Goal: Contribute content

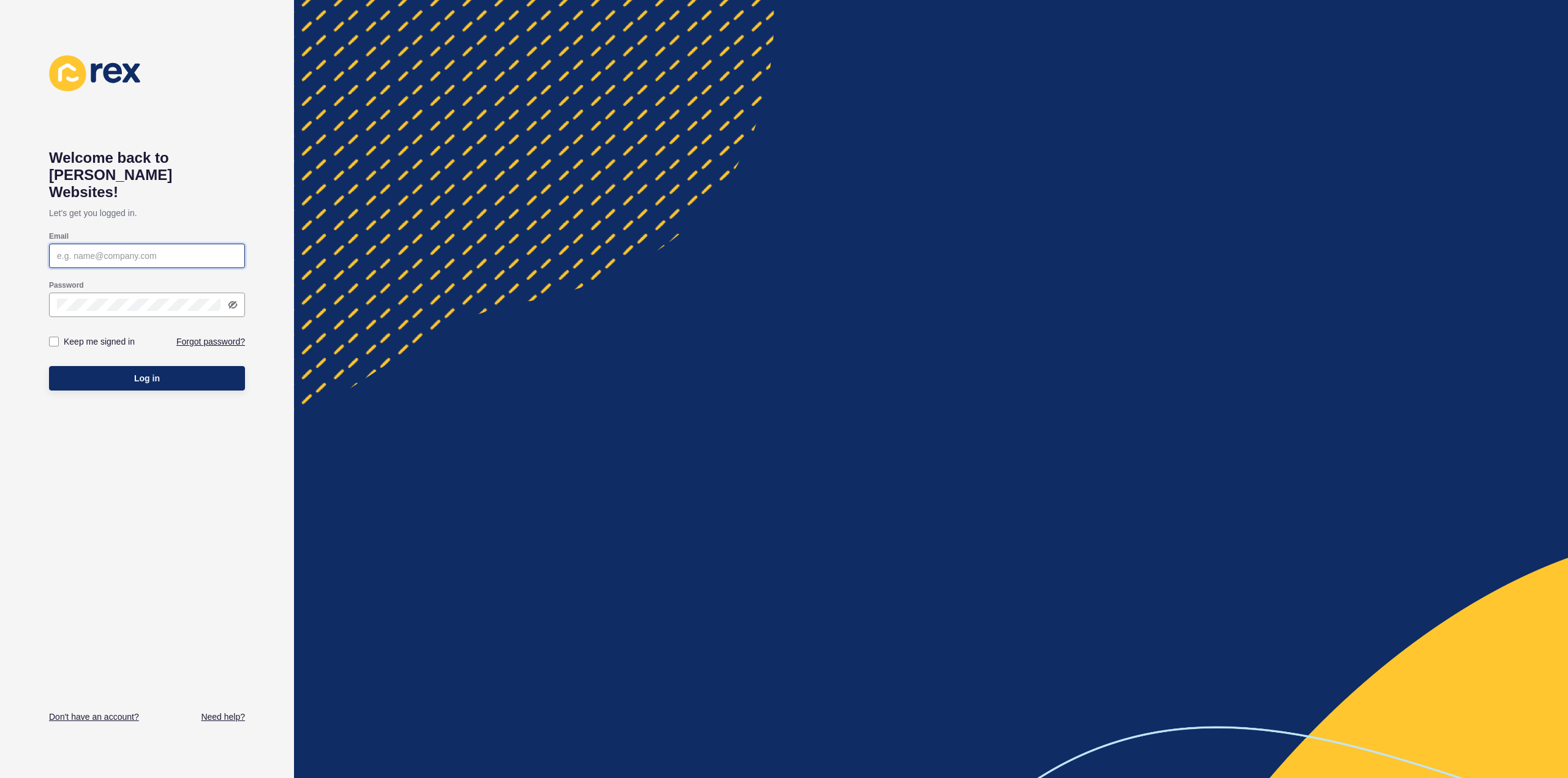
type input "[PERSON_NAME][EMAIL_ADDRESS][DOMAIN_NAME]"
click at [117, 366] on button "Log in" at bounding box center [147, 378] width 196 height 25
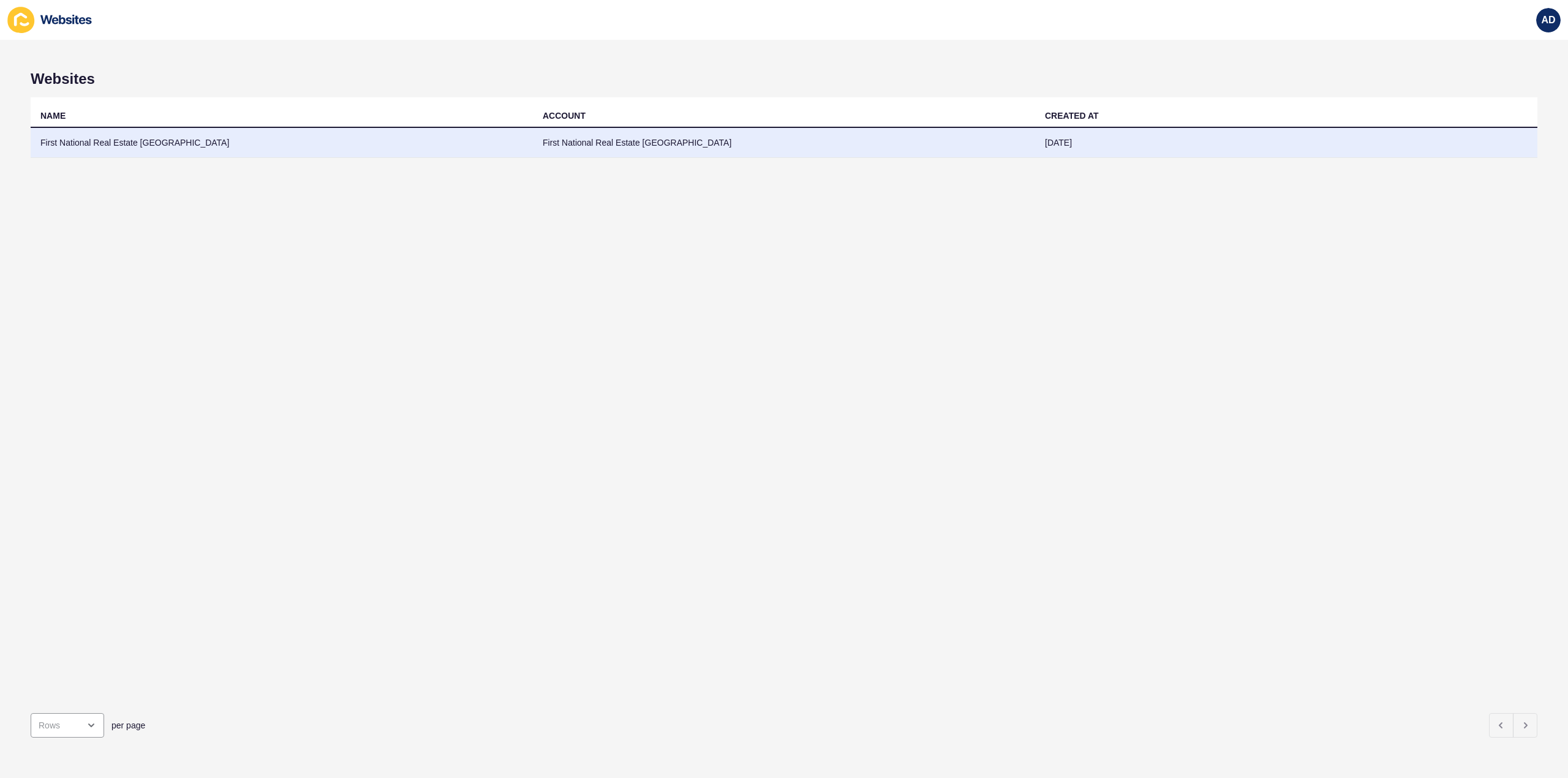
click at [151, 142] on td "First National Real Estate [GEOGRAPHIC_DATA]" at bounding box center [281, 143] width 503 height 30
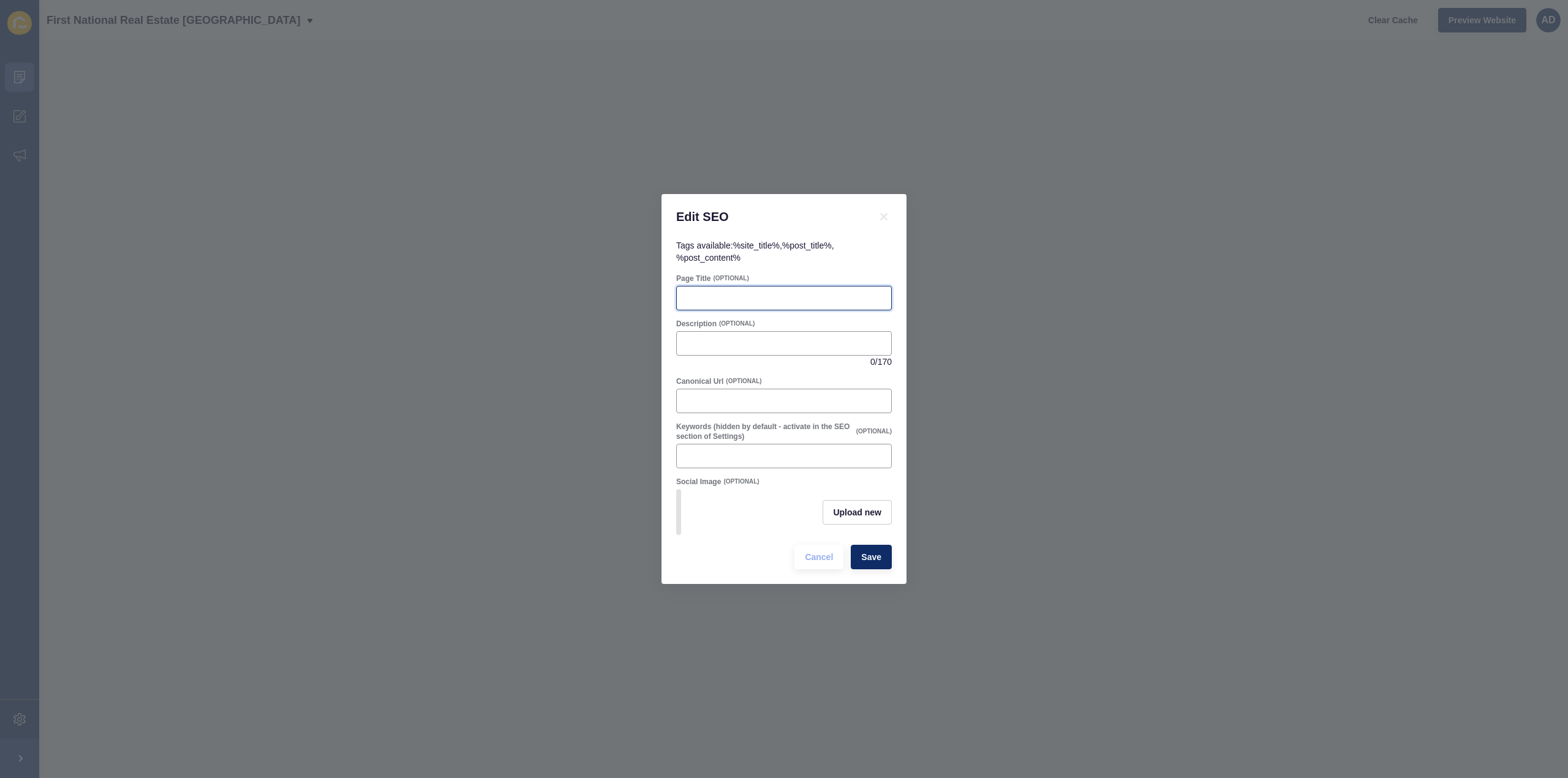
click at [741, 297] on input "Page Title" at bounding box center [784, 297] width 200 height 12
paste input "First National Bundaberg Expands into Commercial Real Estate"
type input "First National Bundaberg Expands into Commercial Real Estate"
click at [849, 515] on span "Upload new" at bounding box center [857, 512] width 49 height 12
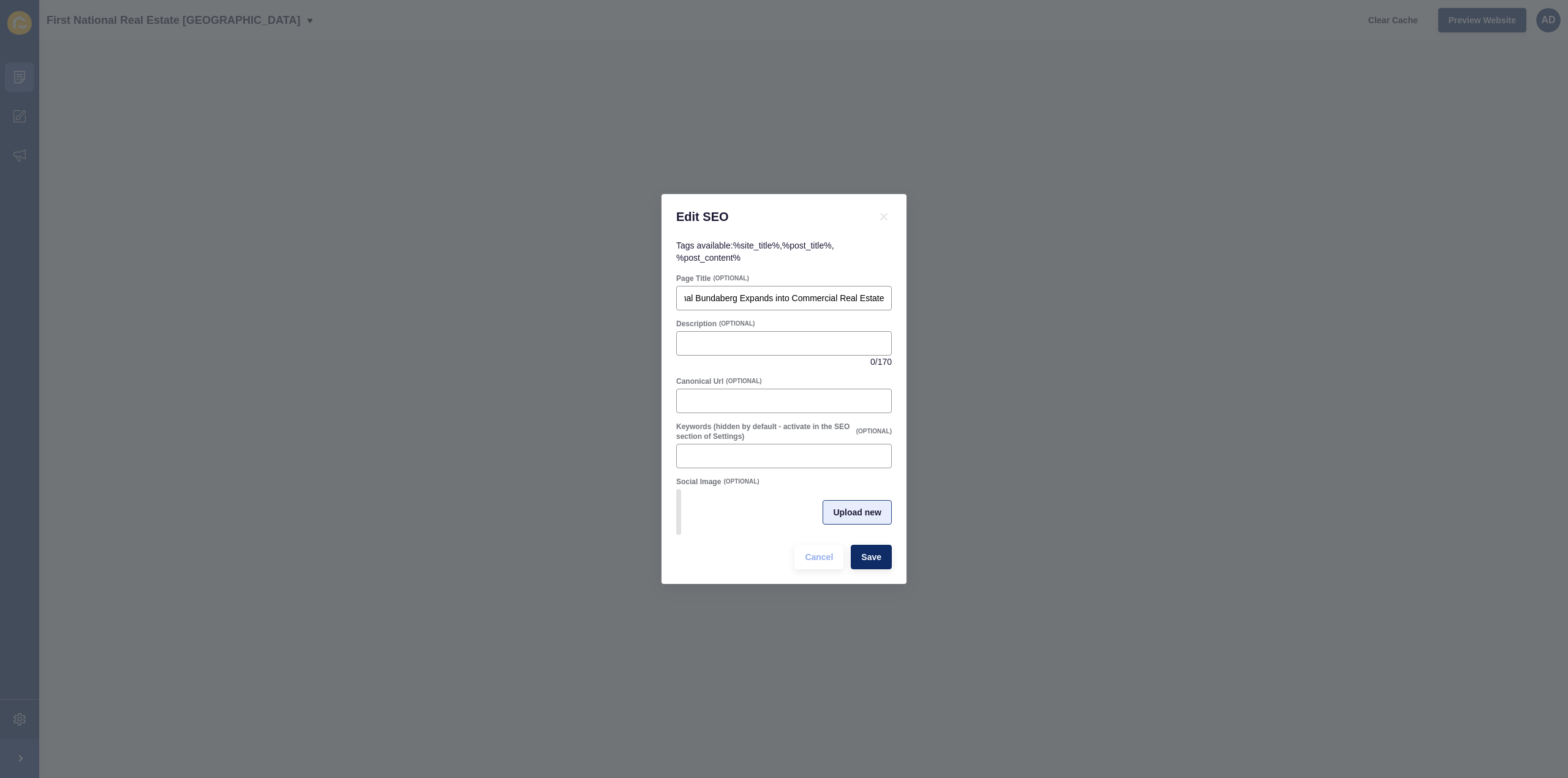
scroll to position [0, 0]
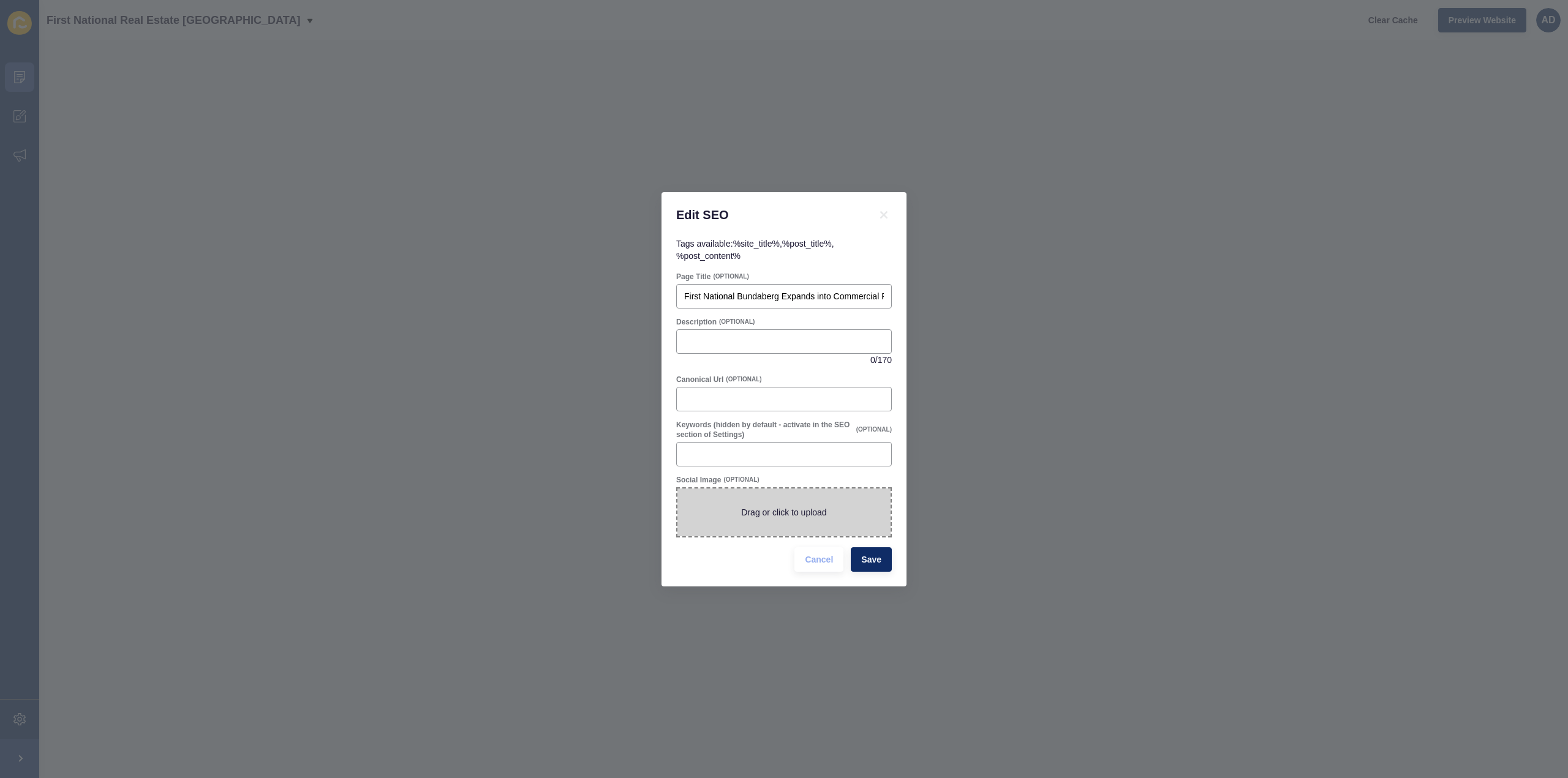
click at [811, 515] on span at bounding box center [784, 513] width 213 height 48
click at [677, 489] on input "Drag or click to upload" at bounding box center [677, 489] width 0 height 0
type input "C:\fakepath\FNCB.png"
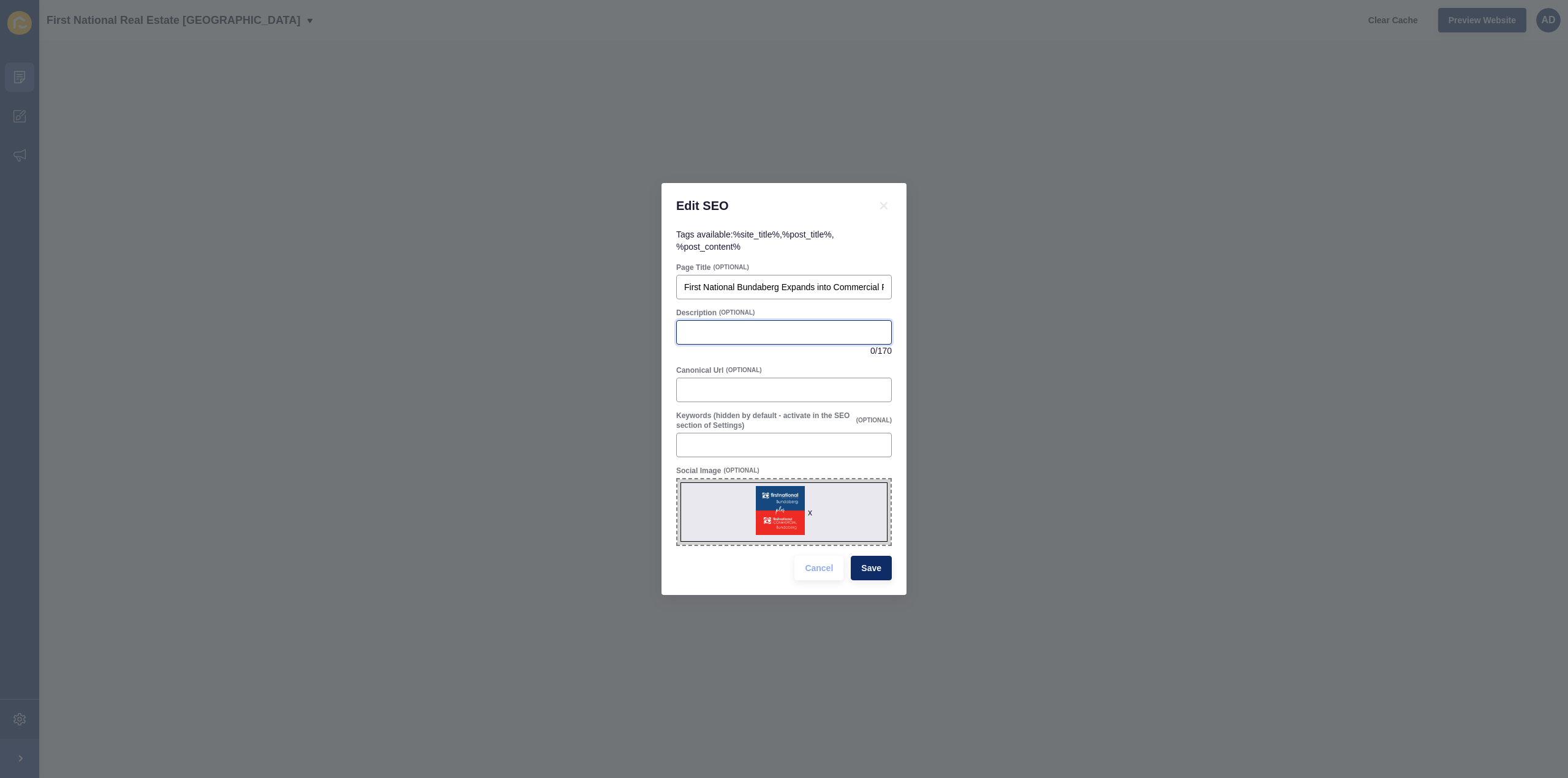
click at [741, 334] on input "Description" at bounding box center [784, 332] width 200 height 12
paste input "First National Bundaberg is now also First National Commercial Bundaberg, offer…"
type input "First National Bundaberg is now also First National Commercial Bundaberg, offer…"
click at [880, 564] on span "Save" at bounding box center [871, 567] width 20 height 12
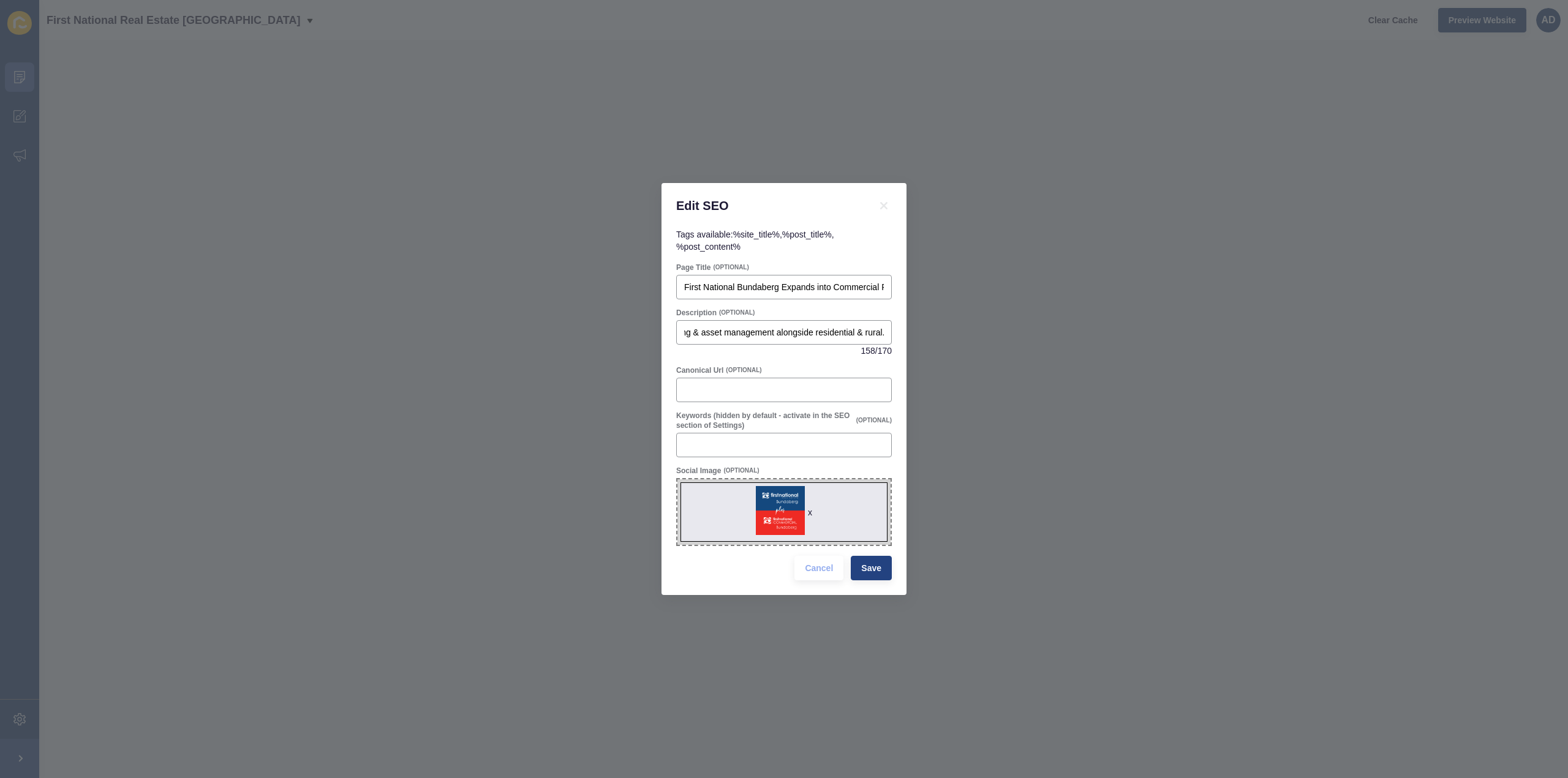
scroll to position [0, 0]
